Goal: Use online tool/utility: Utilize a website feature to perform a specific function

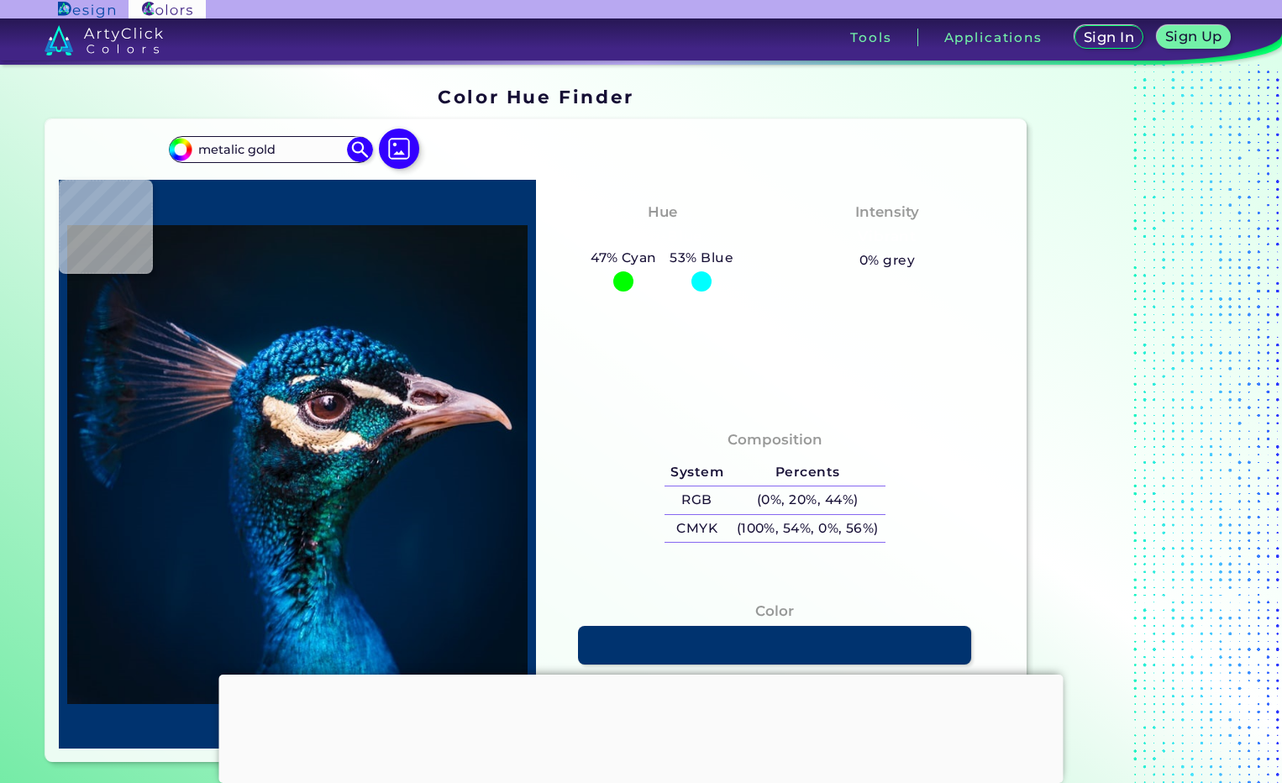
type input "metalic gold"
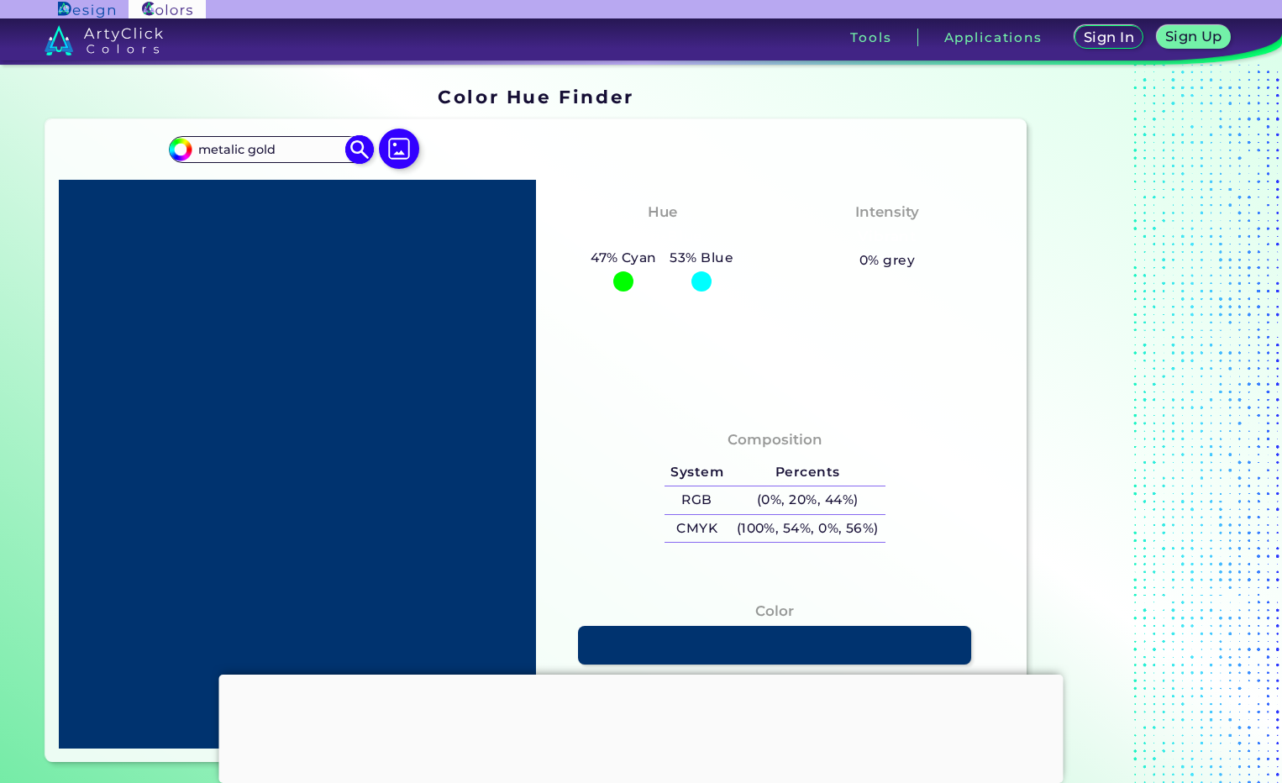
click at [348, 146] on img at bounding box center [359, 149] width 29 height 29
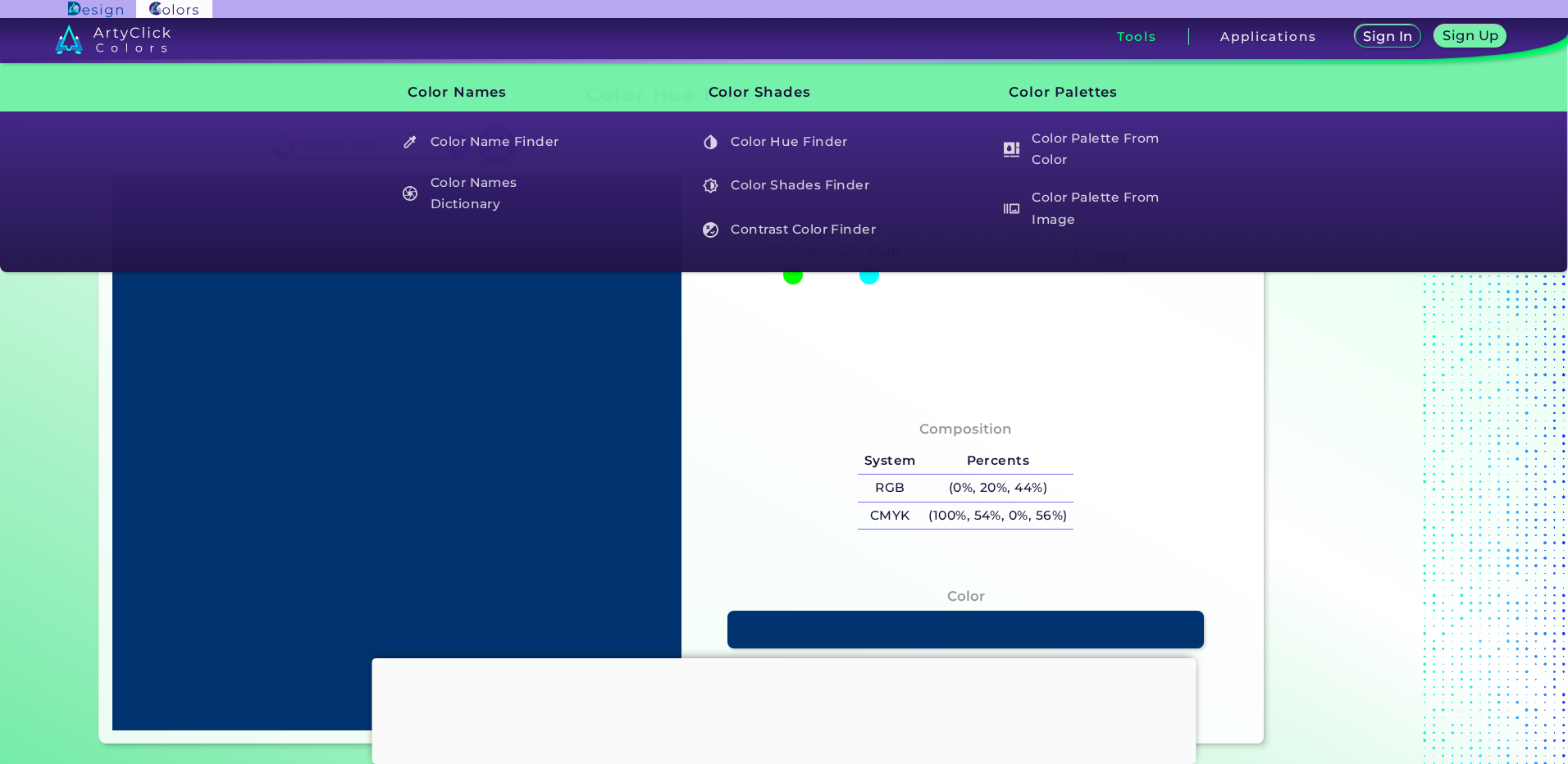
click at [1124, 38] on h3 "Tools" at bounding box center [1137, 36] width 40 height 13
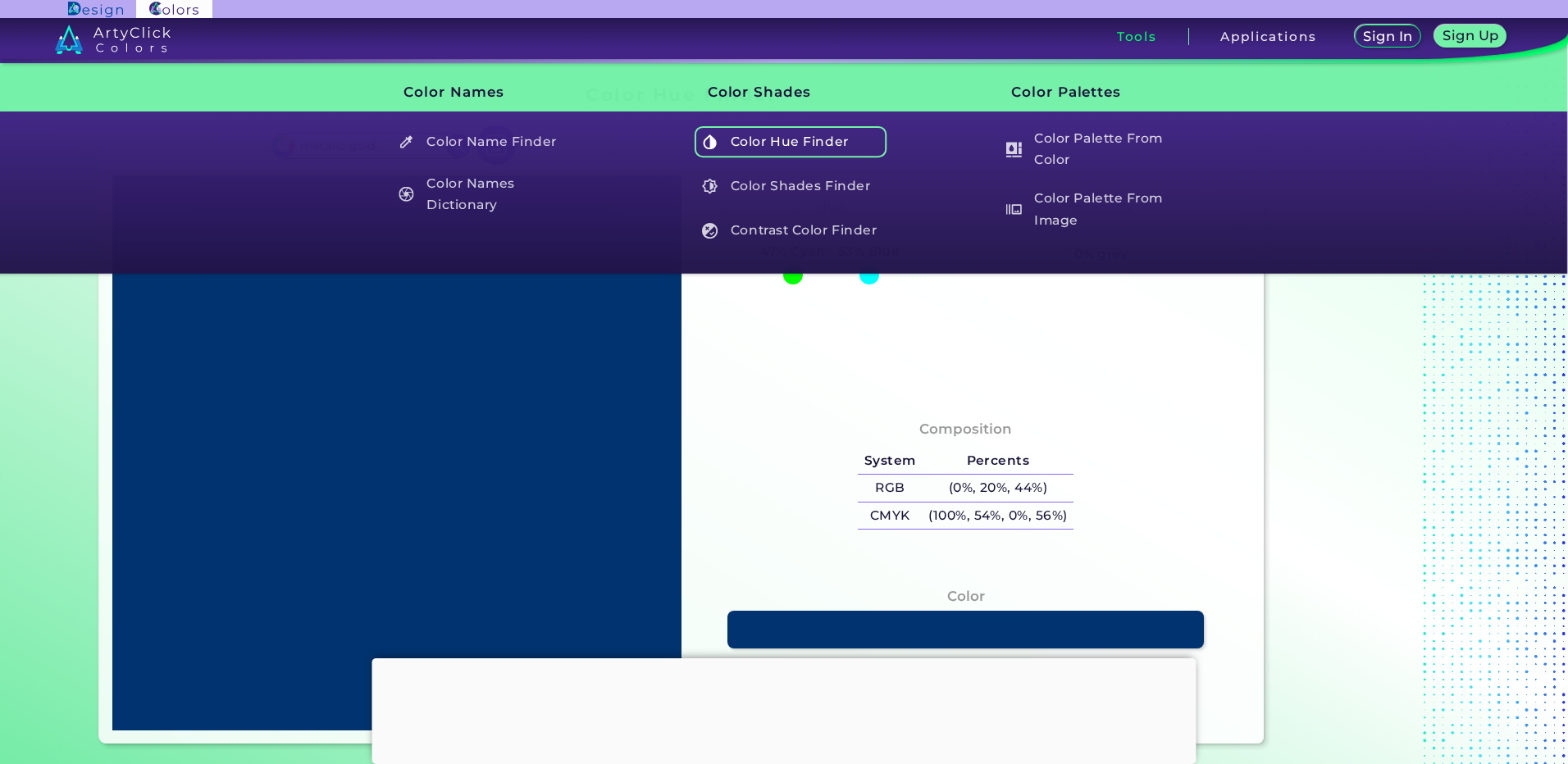
click at [813, 141] on h5 "Color Hue Finder" at bounding box center [790, 141] width 192 height 31
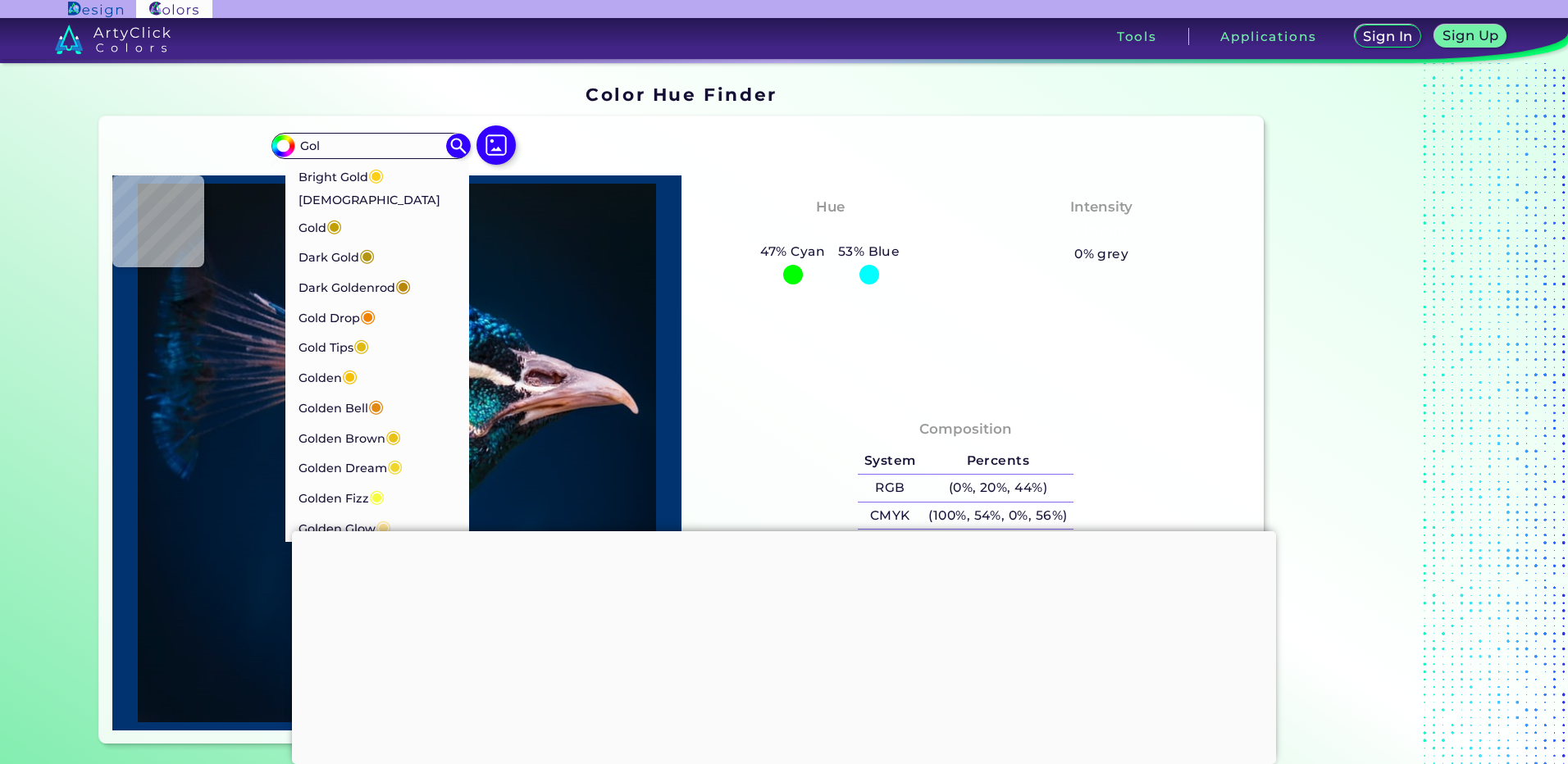
type input "Gold"
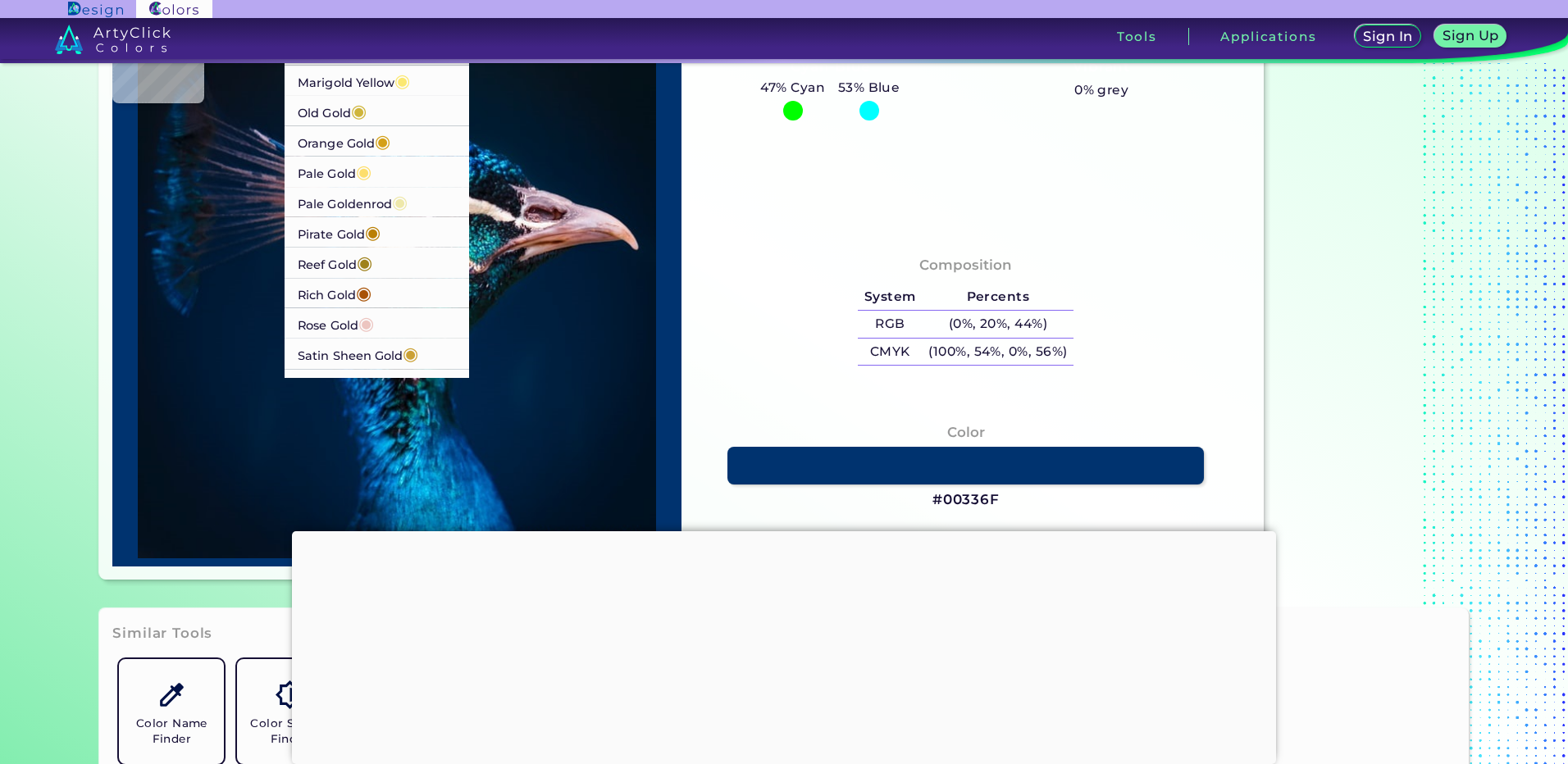
scroll to position [463, 0]
type input "#10313c"
type input "#10313C"
type input "#20626d"
type input "#20626D"
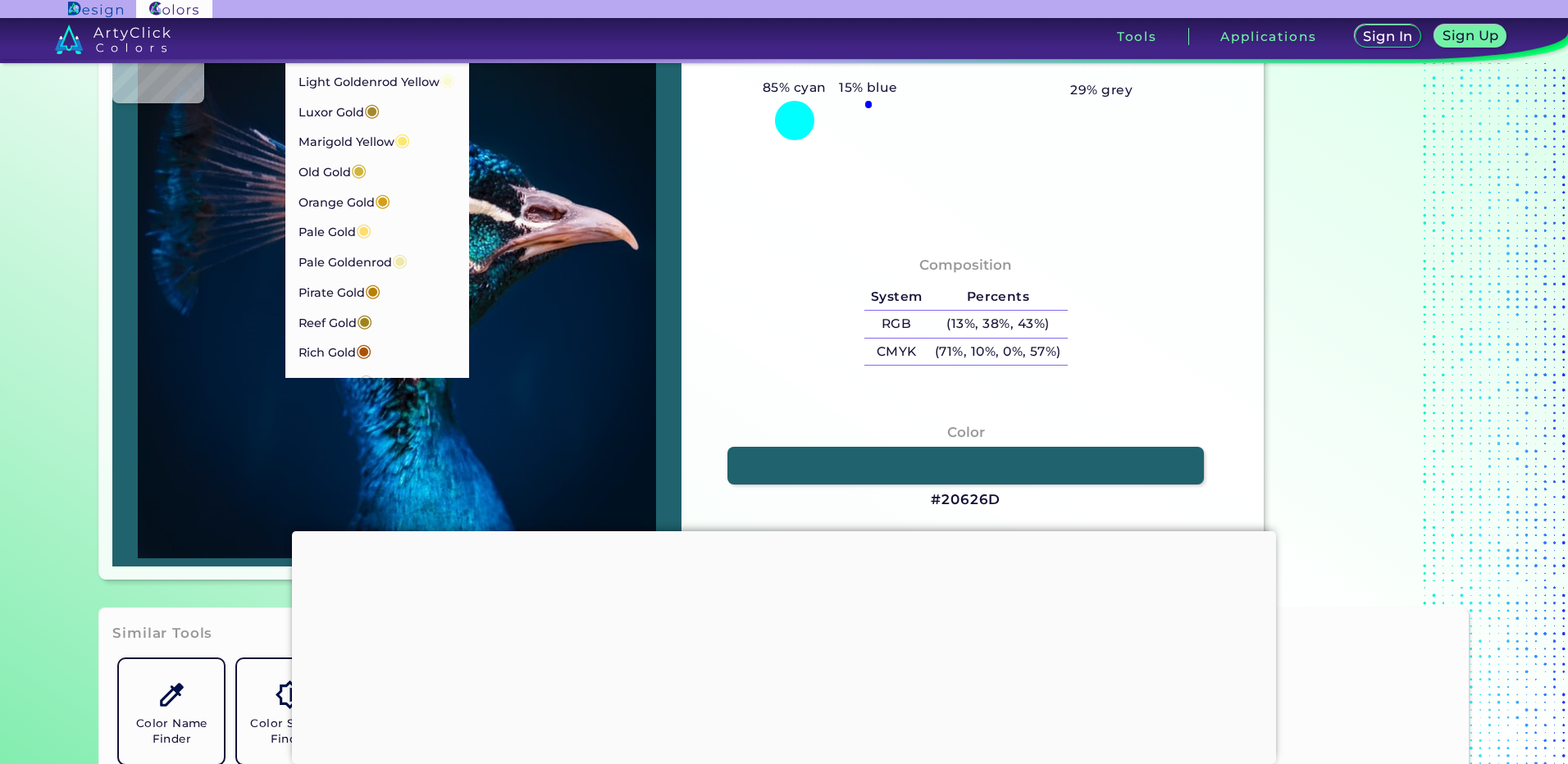
type input "#257274"
type input "#134a50"
type input "#134A50"
type input "#061526"
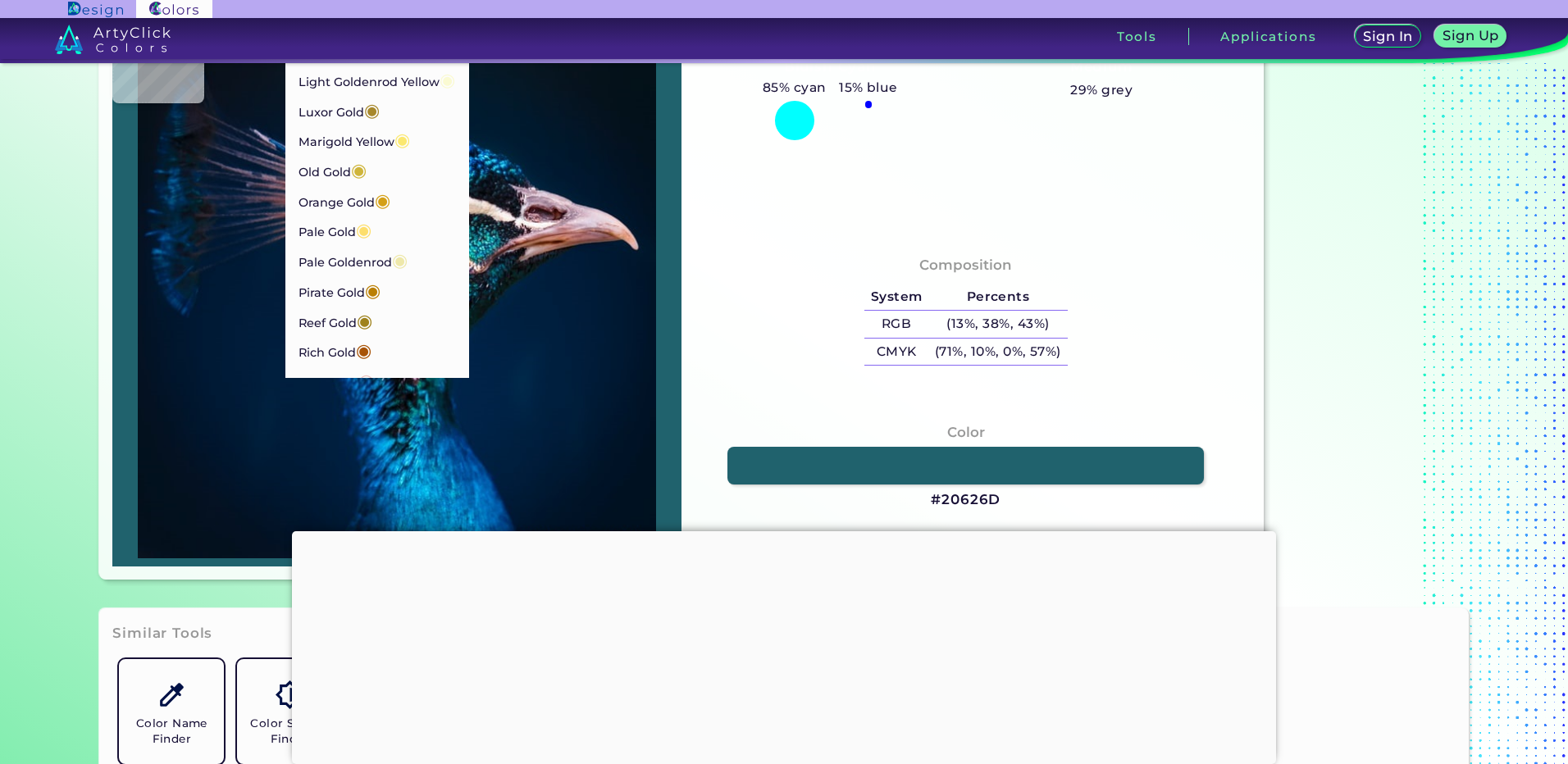
type input "#061526"
type input "#272c34"
type input "#272C34"
type input "#0a232f"
type input "#0A232F"
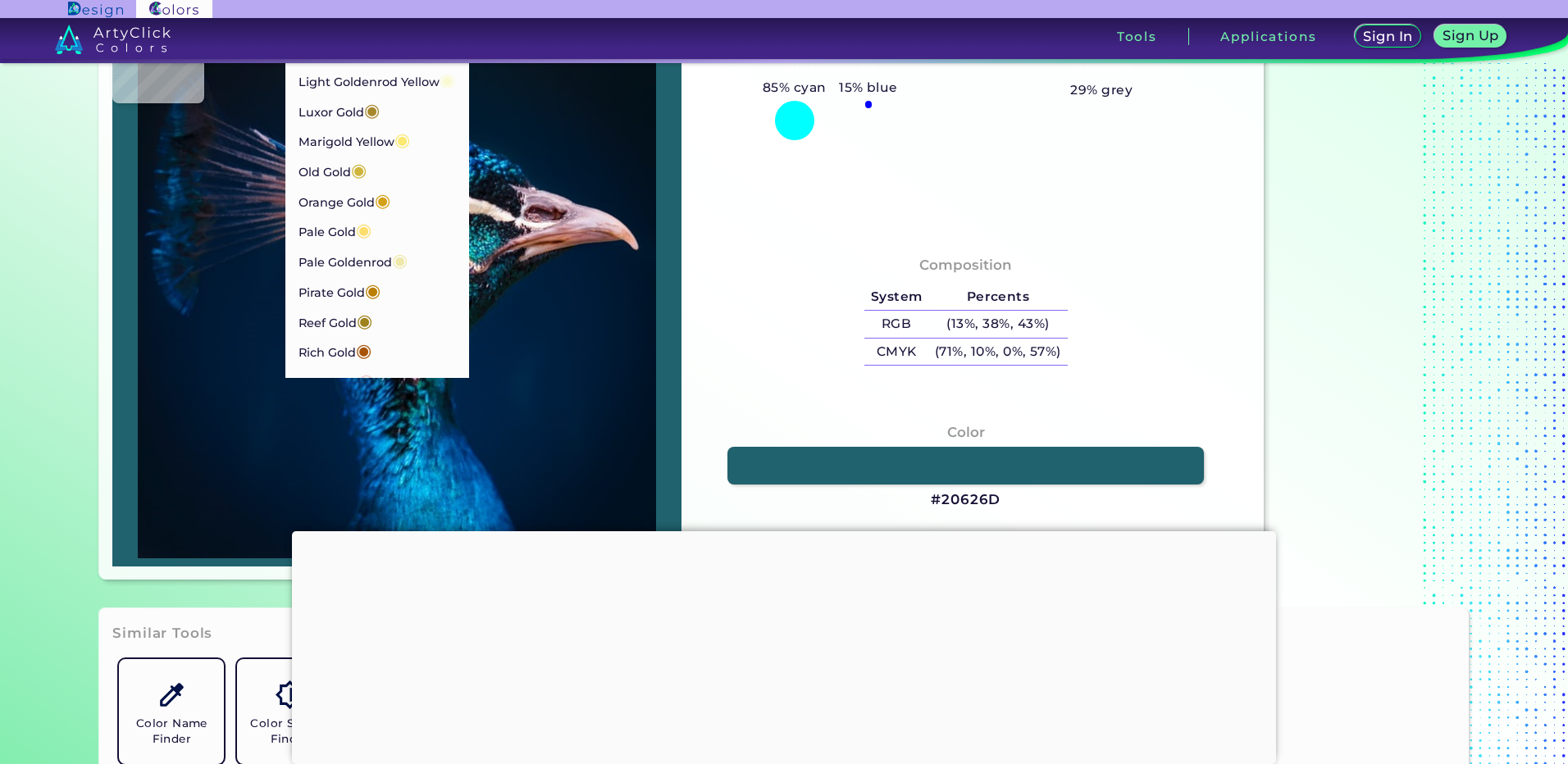
type input "#002244"
type input "#001d3b"
type input "#001D3B"
type input "#001a35"
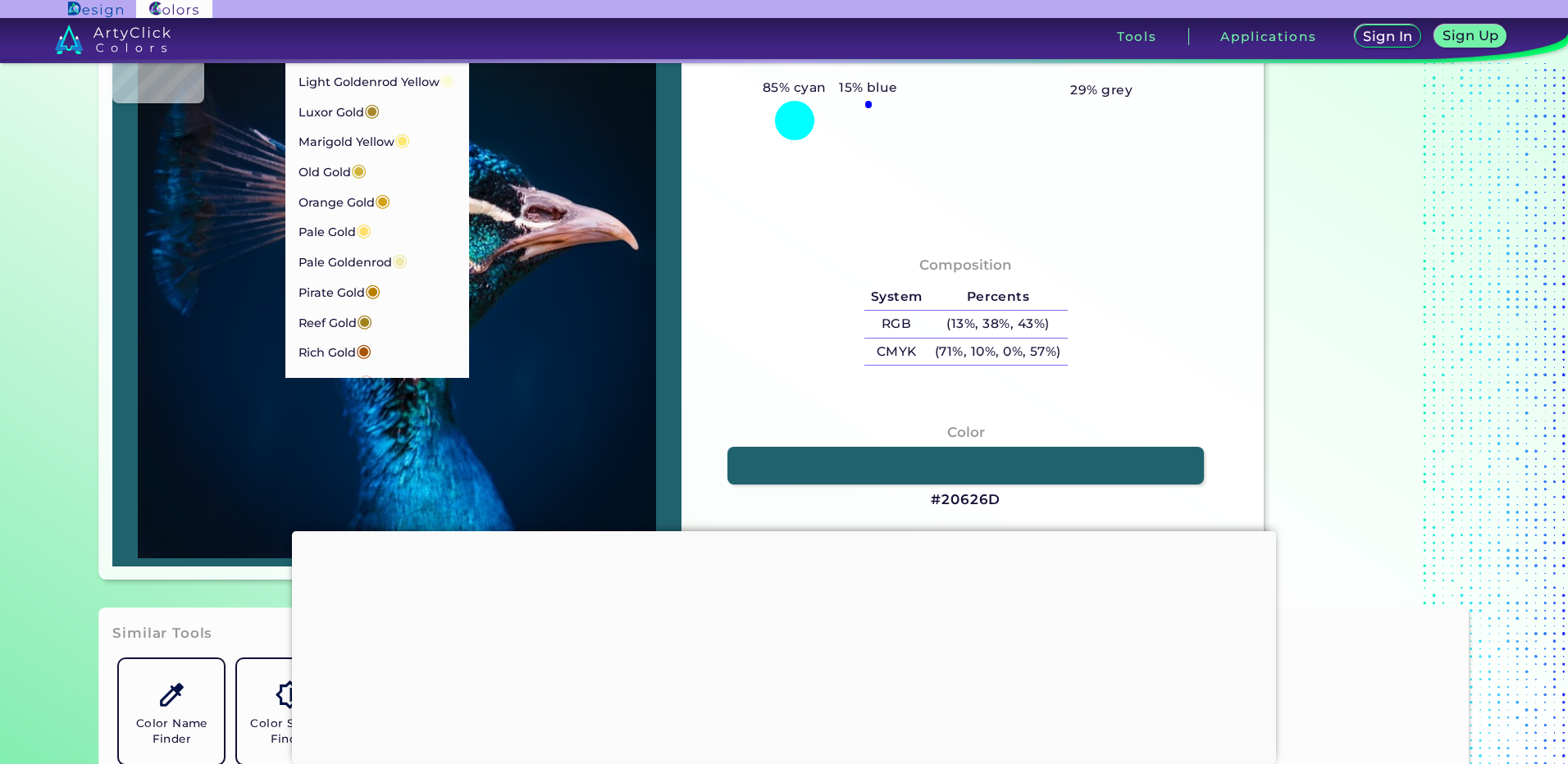
type input "#001A35"
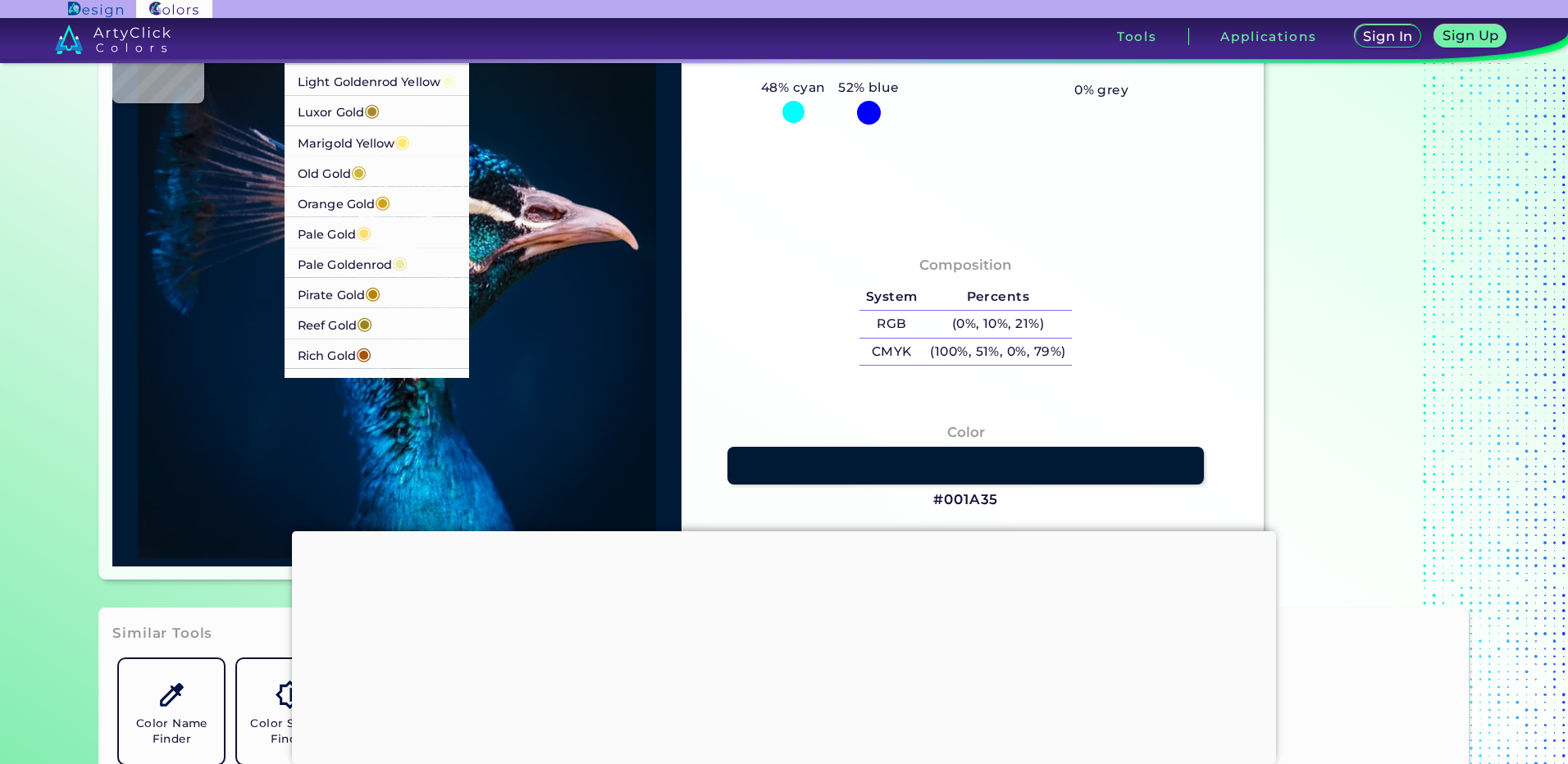
type input "#001b38"
type input "#001B38"
type input "#002041"
type input "#00203f"
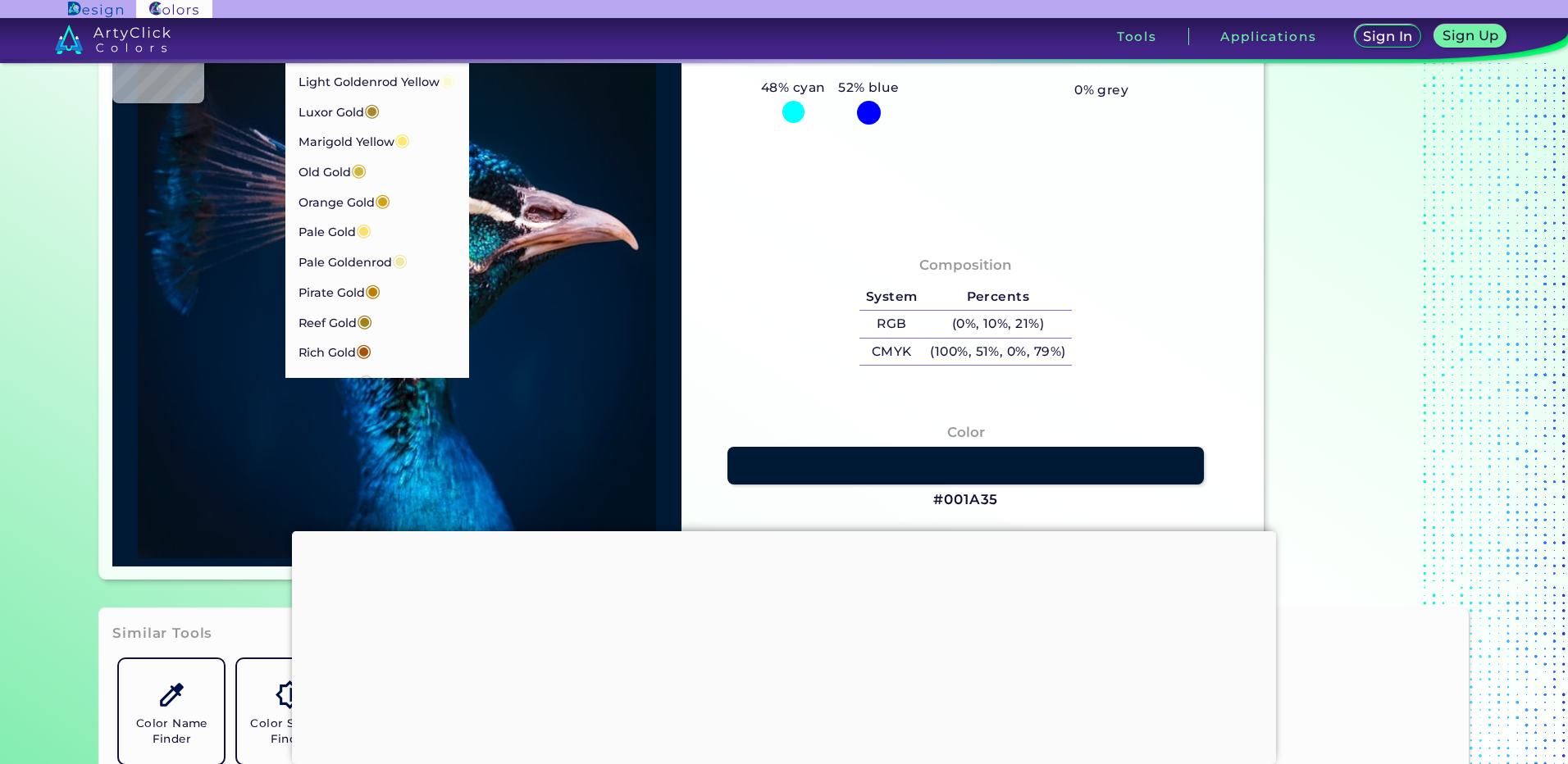
type input "#00203F"
type input "#00142c"
type input "#00142C"
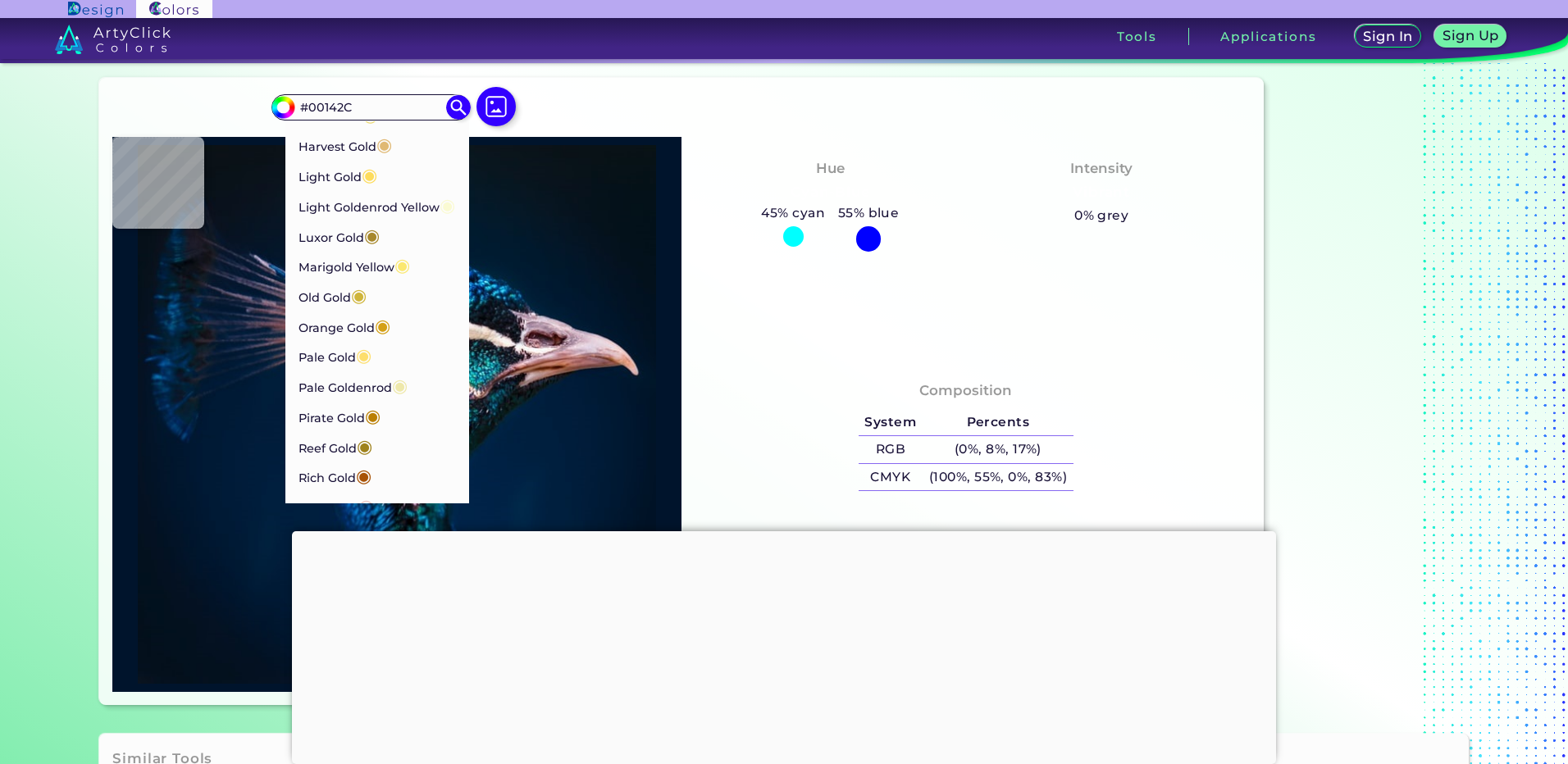
scroll to position [0, 0]
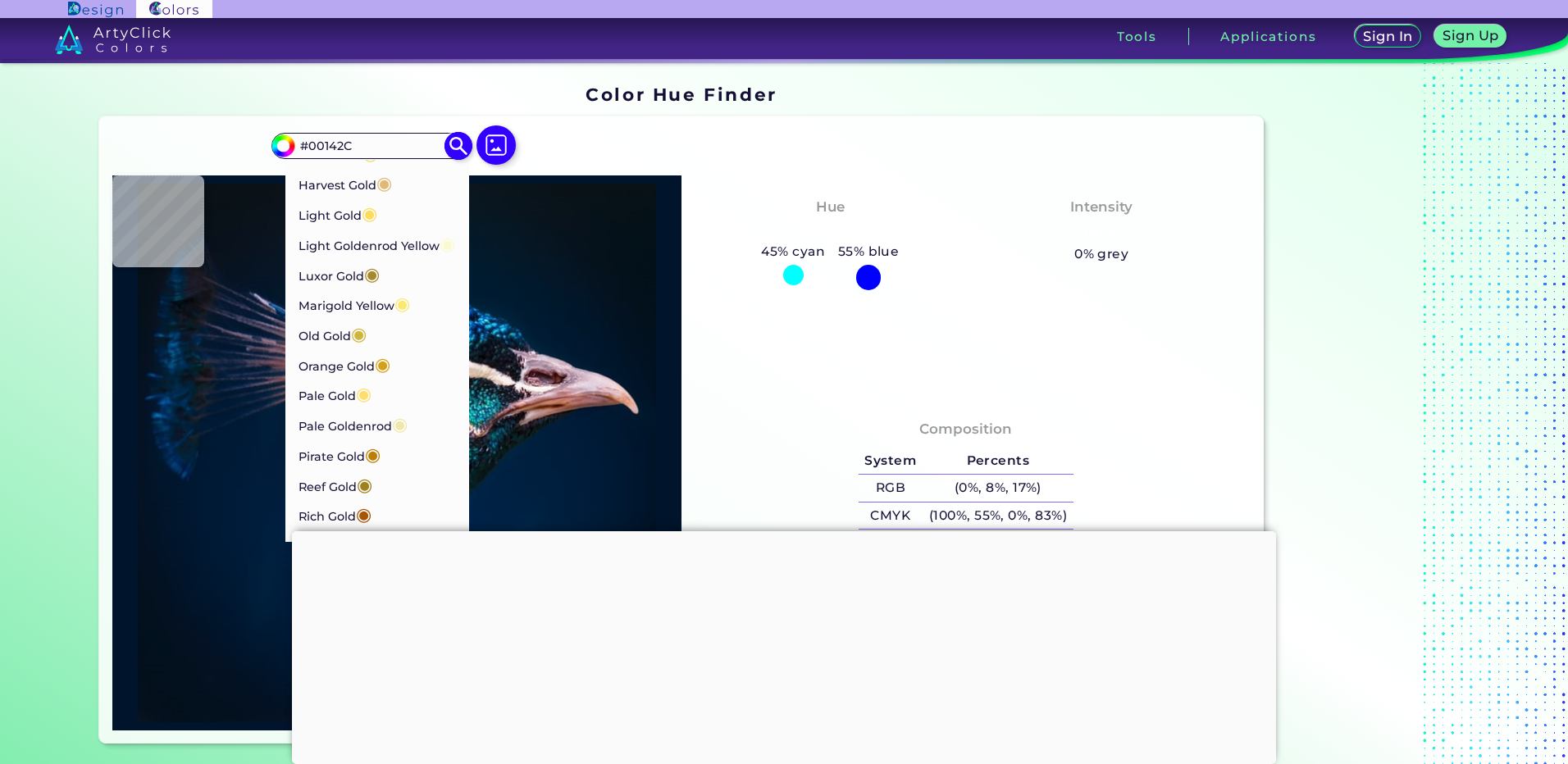
type input "#05121b"
type input "#05121B"
type input "#021728"
type input "#011a2e"
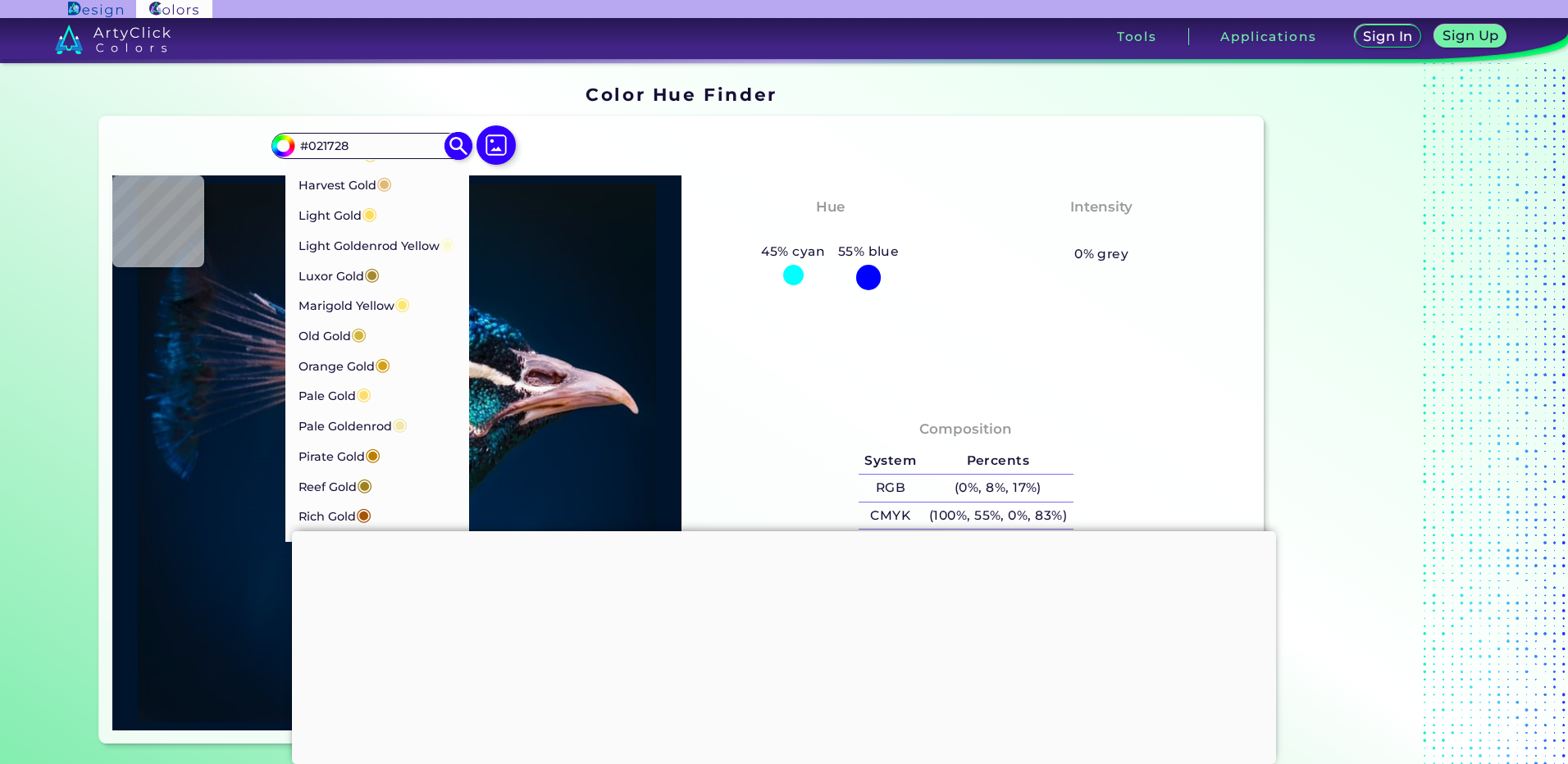
type input "#011A2E"
type input "#001b30"
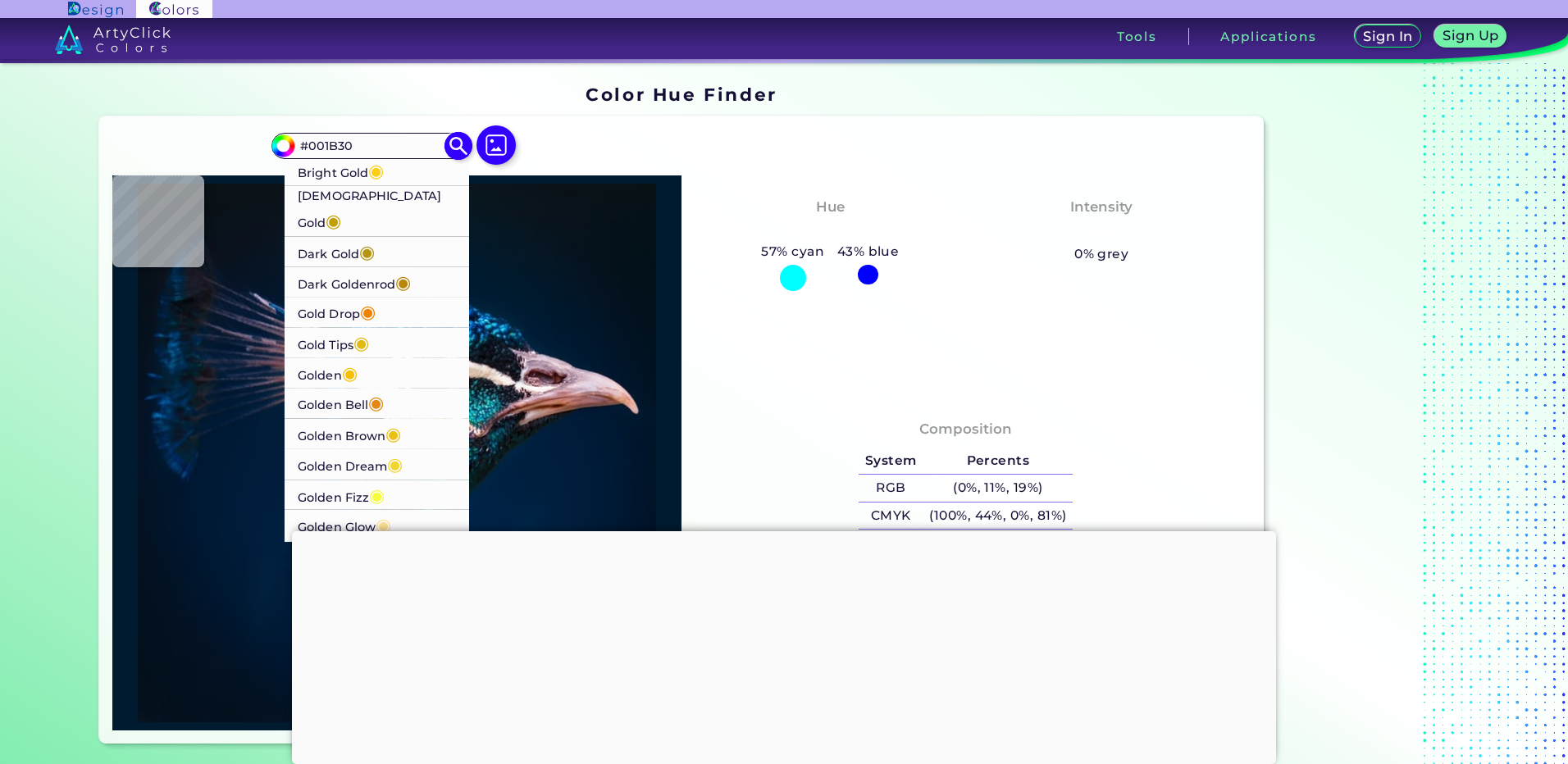
type input "#001B30"
click at [349, 267] on p "Dark Goldenrod ◉" at bounding box center [354, 282] width 113 height 30
type input "#b8860b"
type input "#B8860B"
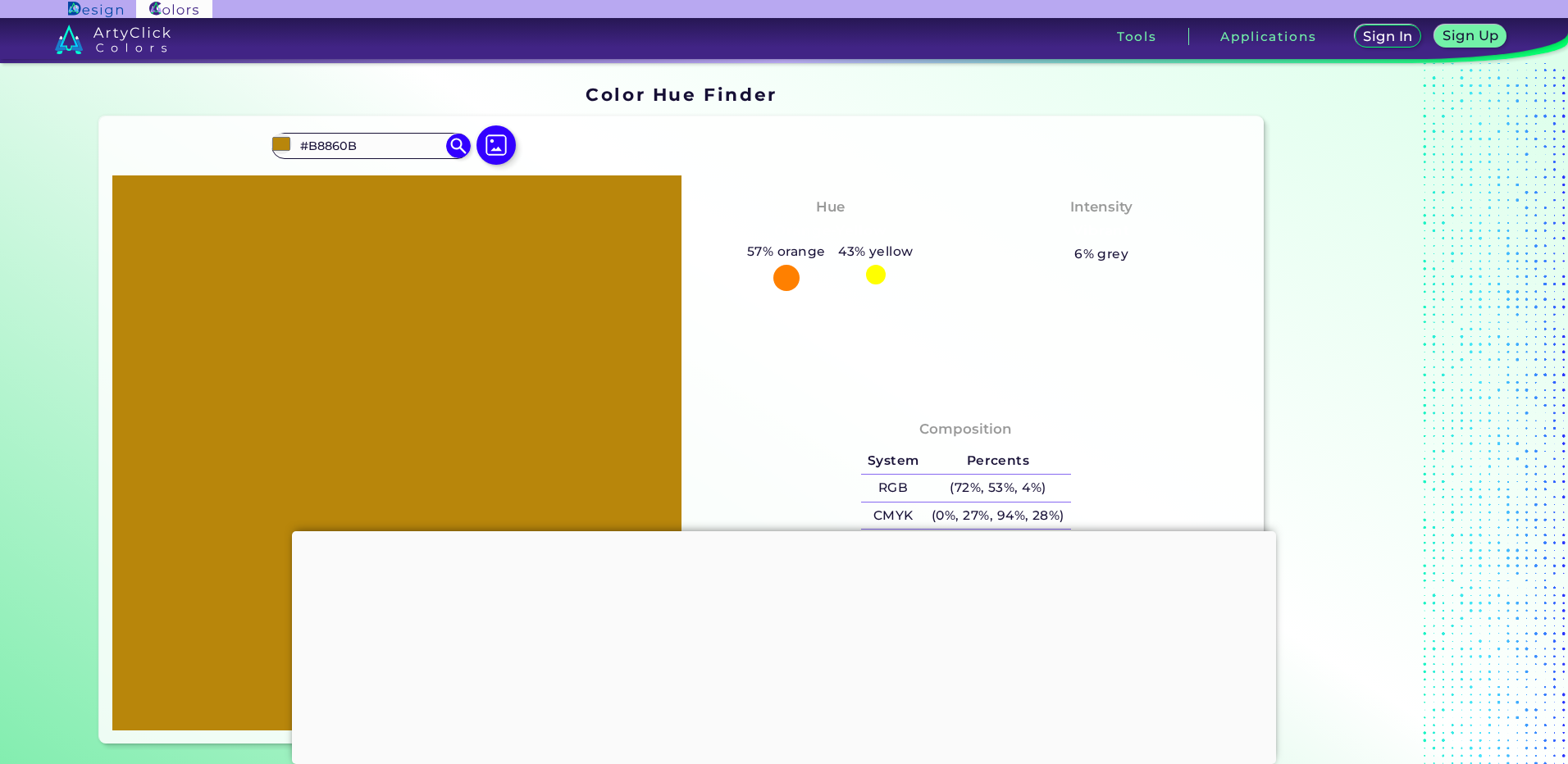
click at [933, 111] on section "#b8860b #B8860B Bright Gold ◉ Buddha Gold ◉ Dark Gold ◉ Dark Goldenrod ◉ Gold D…" at bounding box center [681, 430] width 1177 height 640
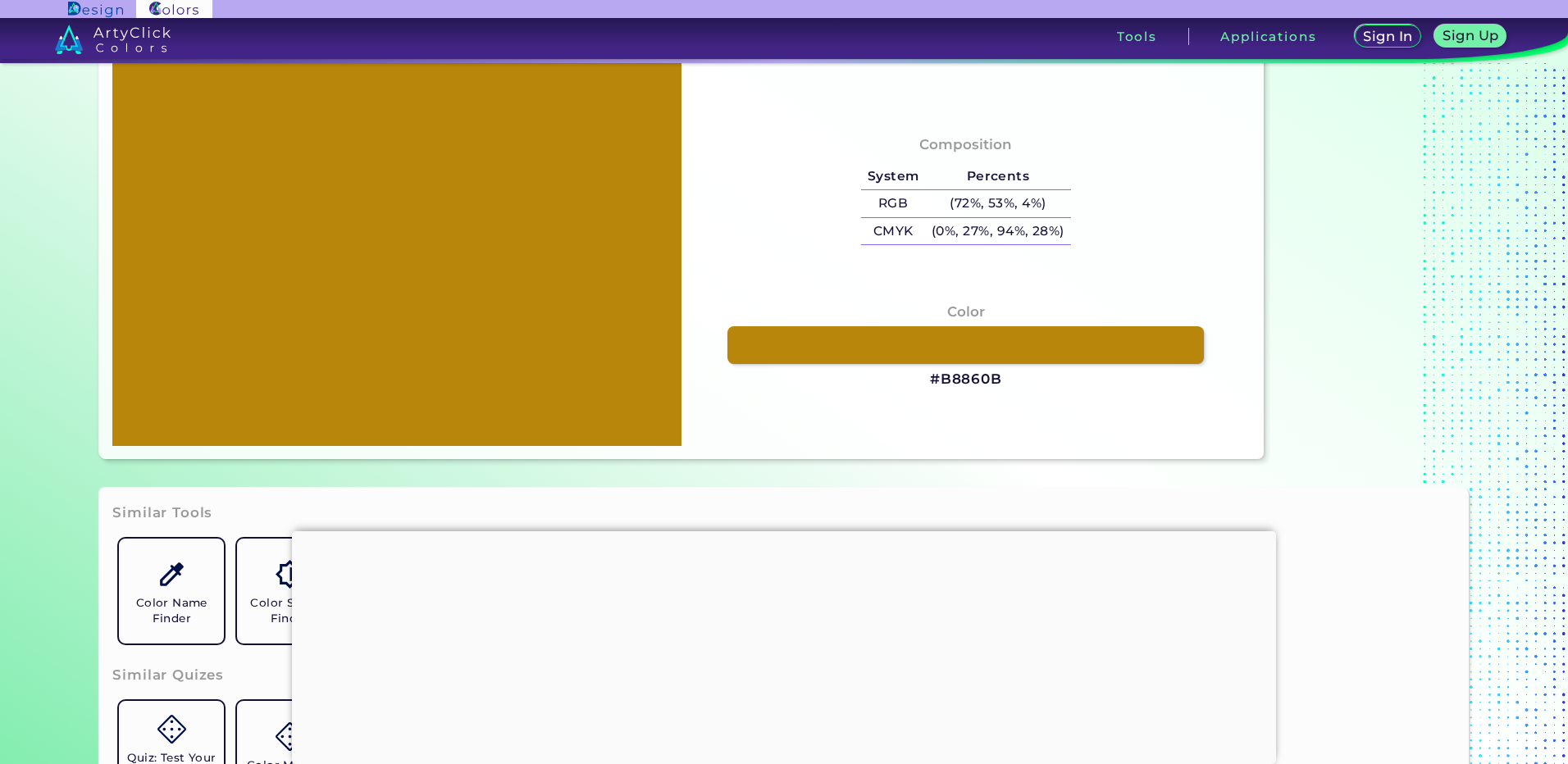
scroll to position [410, 0]
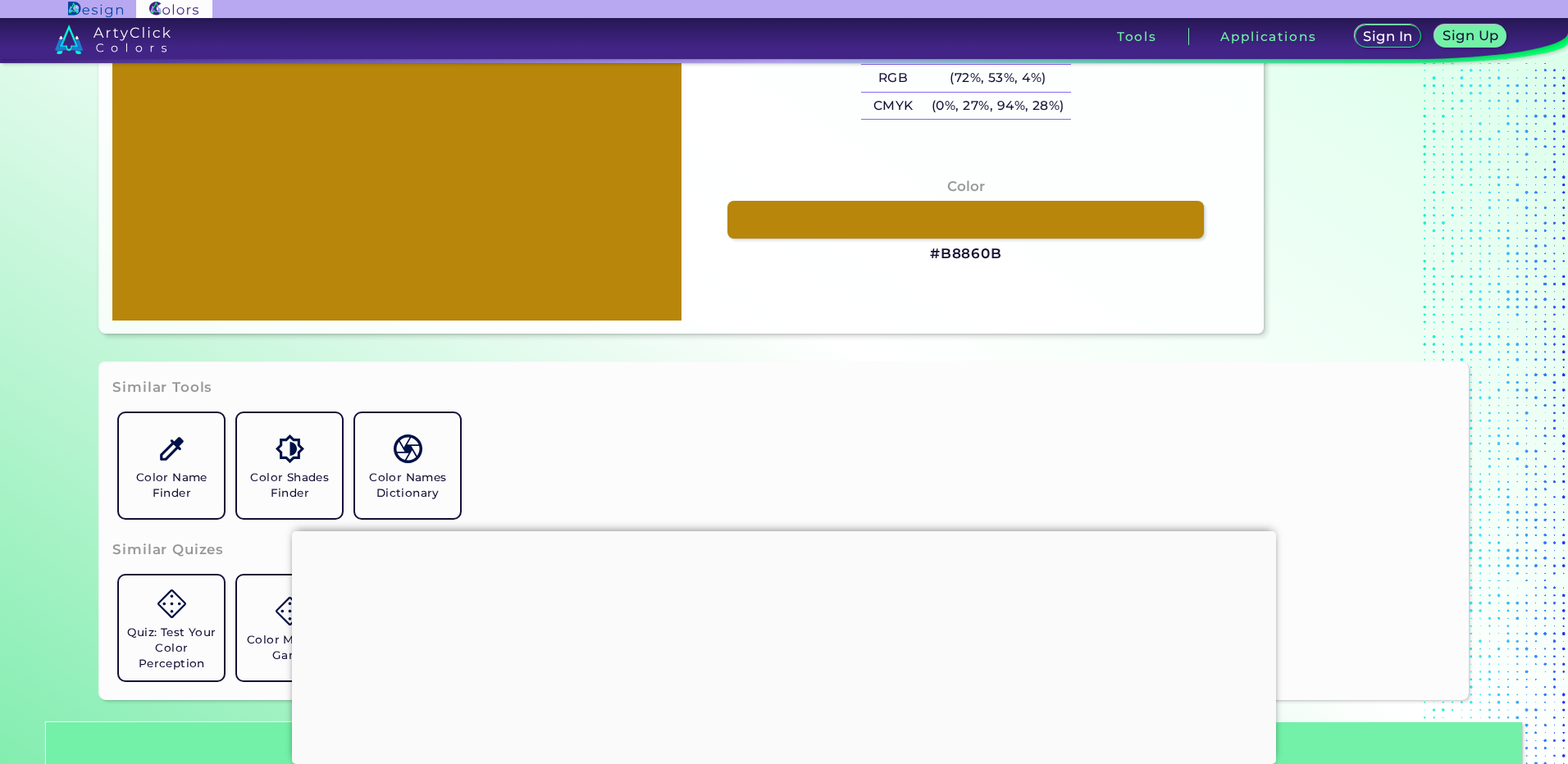
click at [955, 259] on h3 "#B8860B" at bounding box center [966, 254] width 72 height 20
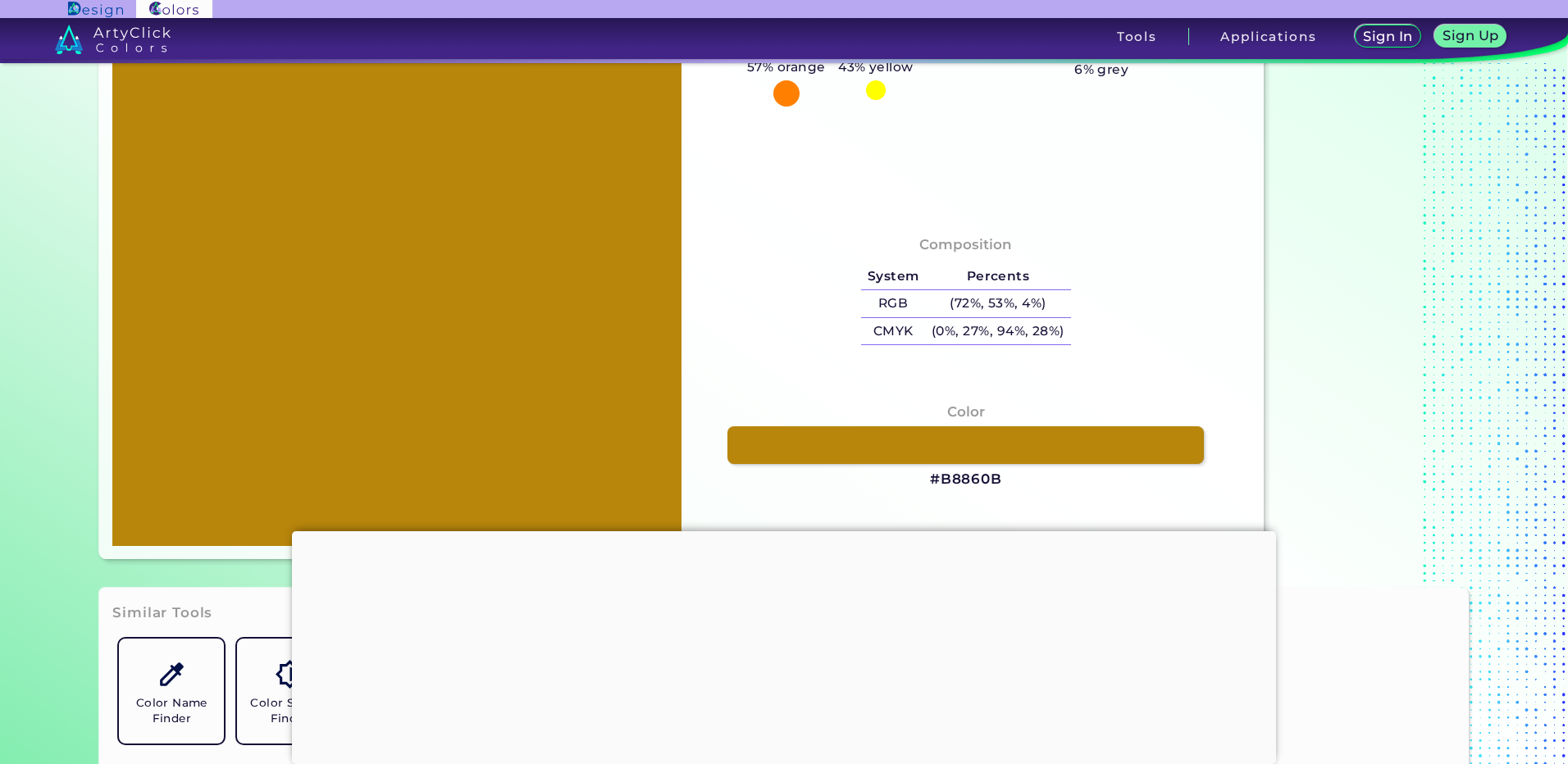
scroll to position [0, 0]
